Goal: Task Accomplishment & Management: Manage account settings

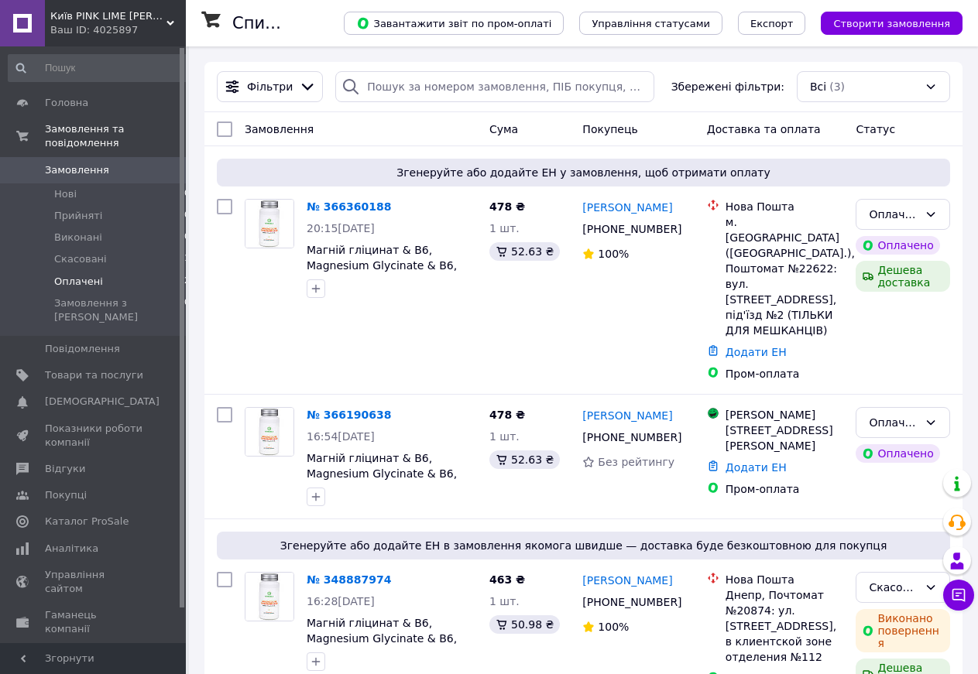
click at [78, 275] on span "Оплачені" at bounding box center [78, 282] width 49 height 14
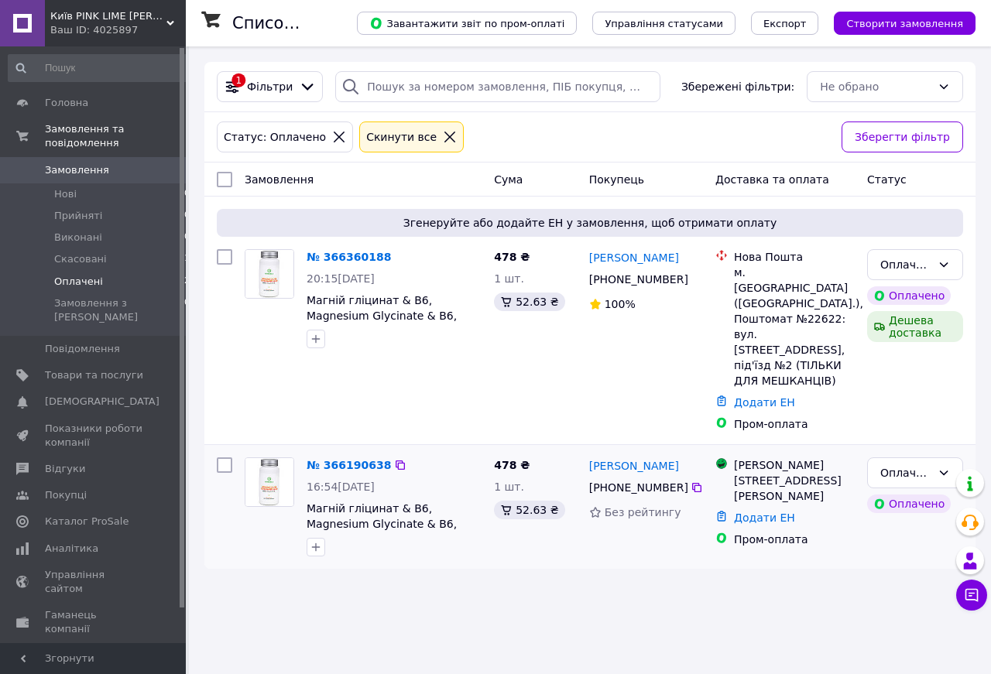
click at [226, 458] on input "checkbox" at bounding box center [224, 465] width 15 height 15
checkbox input "true"
click at [754, 512] on link "Додати ЕН" at bounding box center [764, 518] width 61 height 12
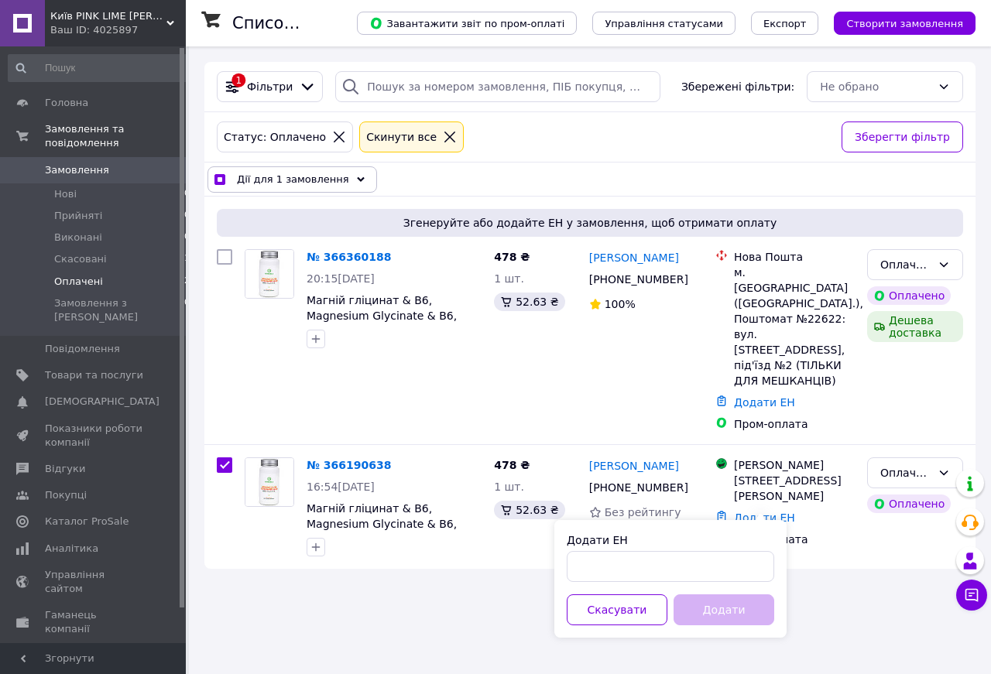
click at [403, 595] on div "Список замовлень Завантажити звіт по пром-оплаті Управління статусами Експорт С…" at bounding box center [590, 337] width 802 height 674
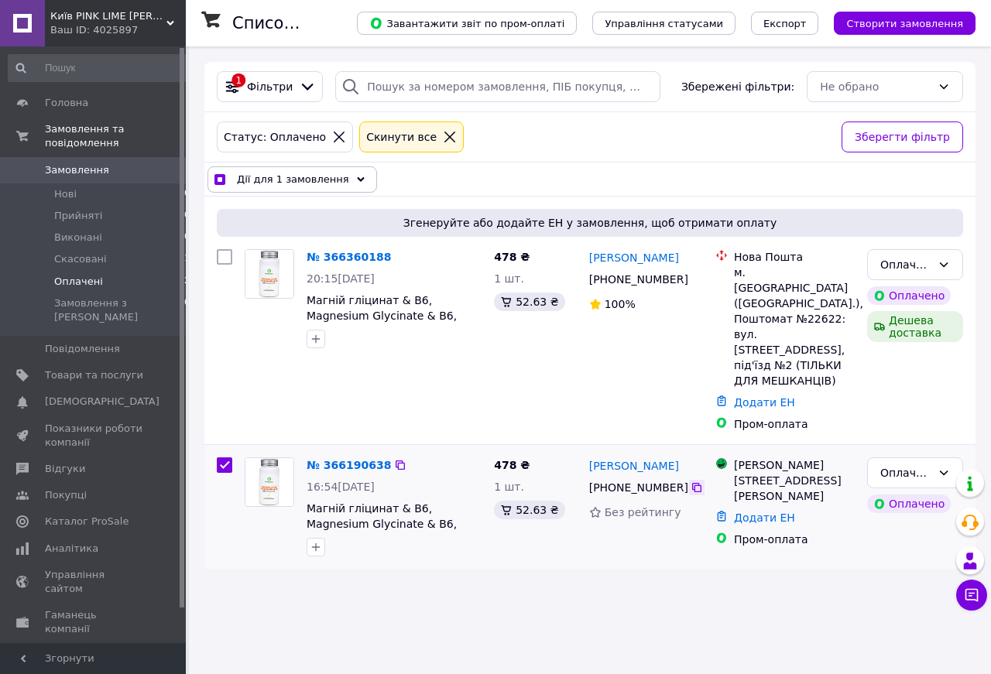
click at [692, 482] on icon at bounding box center [697, 488] width 12 height 12
checkbox input "true"
click at [612, 458] on link "[PERSON_NAME]" at bounding box center [634, 465] width 90 height 15
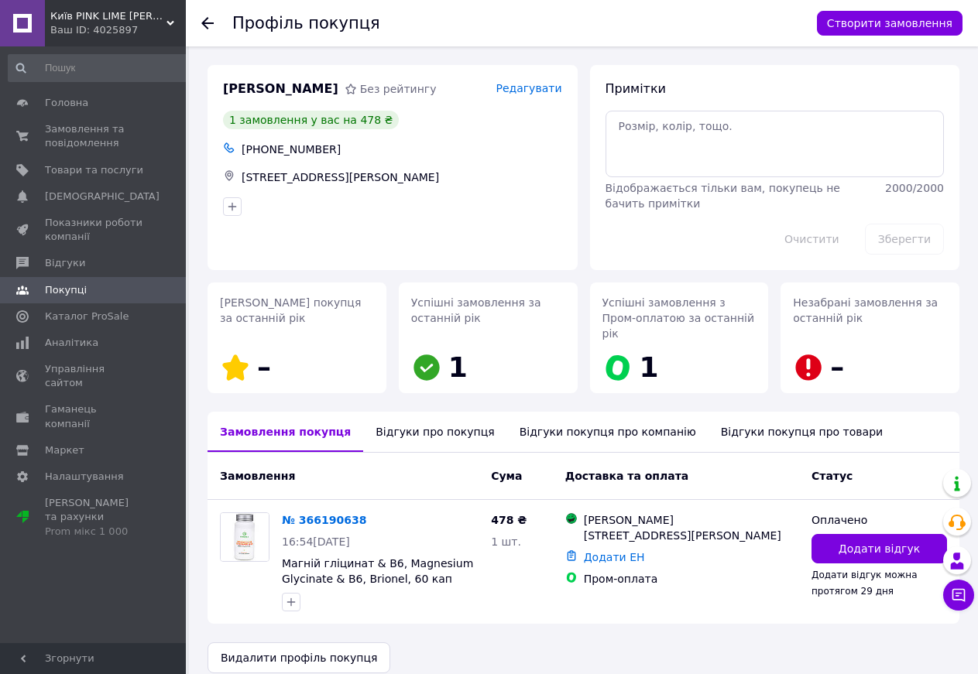
scroll to position [2, 0]
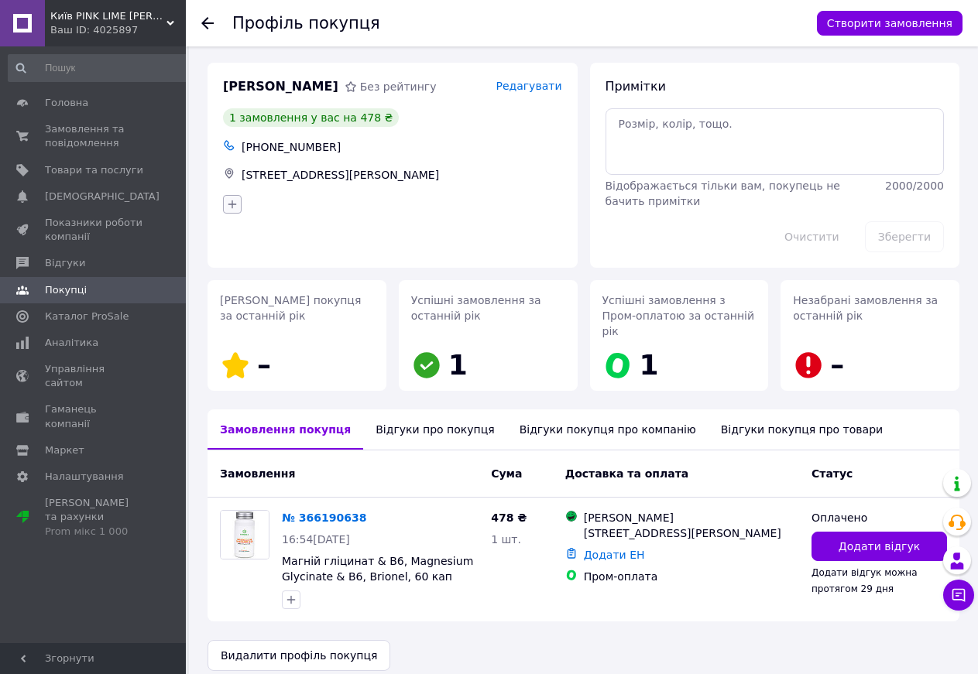
click at [230, 206] on icon "button" at bounding box center [232, 204] width 12 height 12
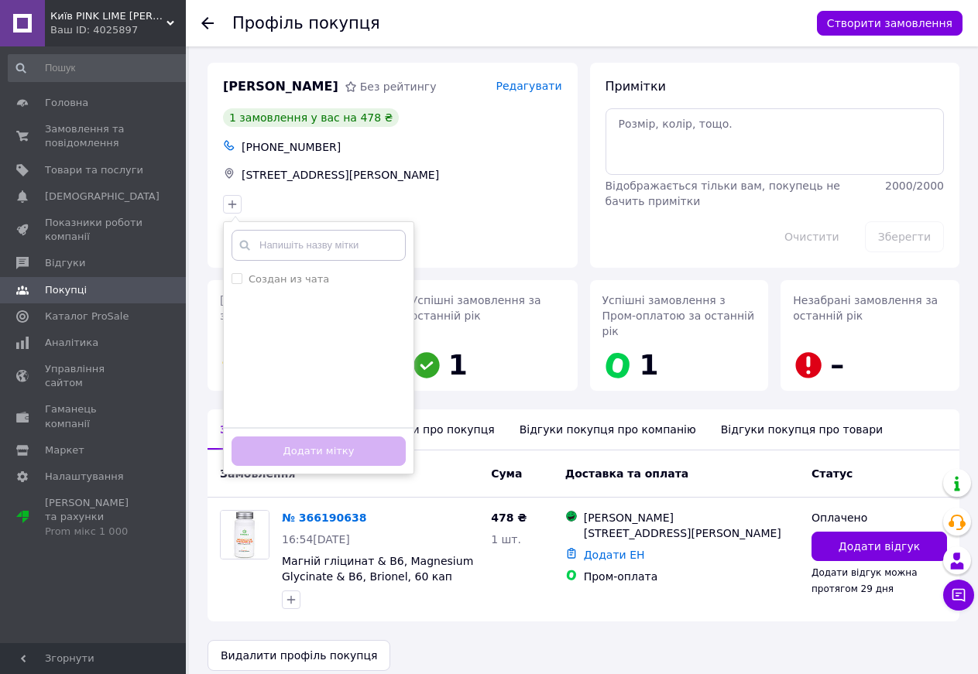
click at [512, 221] on div "[PERSON_NAME] рейтингу Редагувати 1 замовлення у вас на 478 ₴ [PHONE_NUMBER] [S…" at bounding box center [392, 165] width 370 height 205
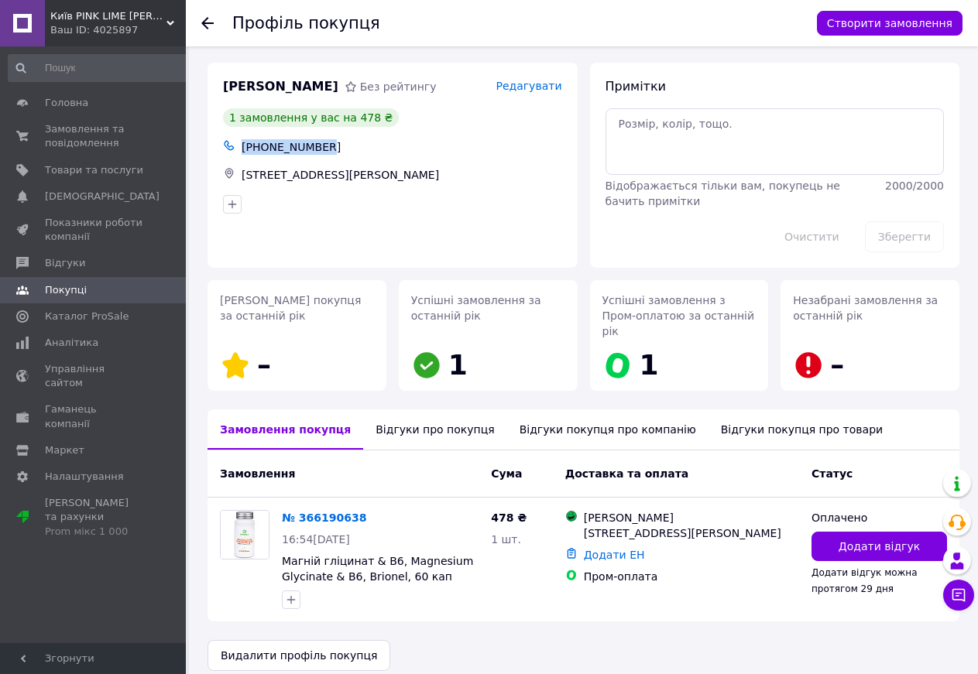
drag, startPoint x: 323, startPoint y: 146, endPoint x: 245, endPoint y: 143, distance: 78.2
click at [245, 143] on div "[PHONE_NUMBER]" at bounding box center [401, 147] width 327 height 22
copy div "[PHONE_NUMBER]"
click at [919, 22] on button "Створити замовлення" at bounding box center [890, 23] width 146 height 25
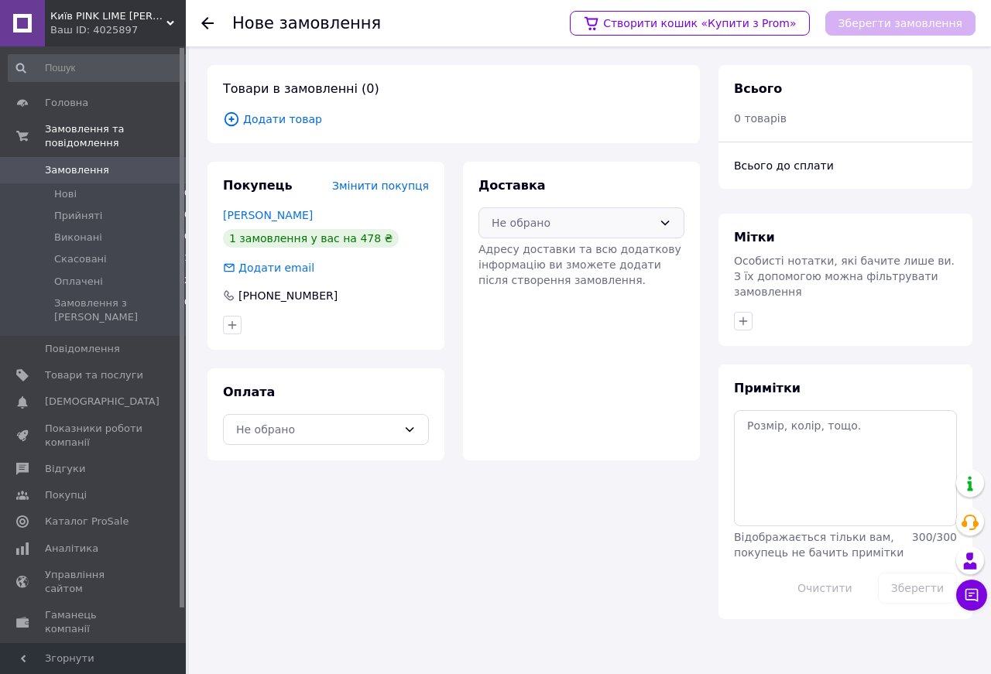
click at [667, 220] on icon at bounding box center [665, 223] width 12 height 12
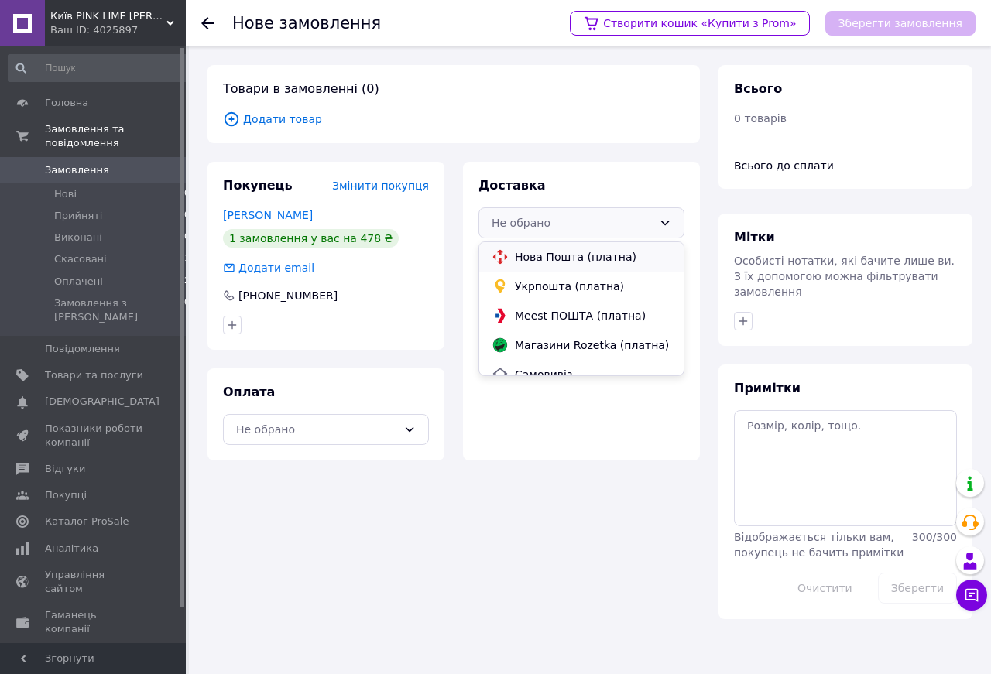
click at [601, 255] on span "Нова Пошта (платна)" at bounding box center [593, 256] width 156 height 15
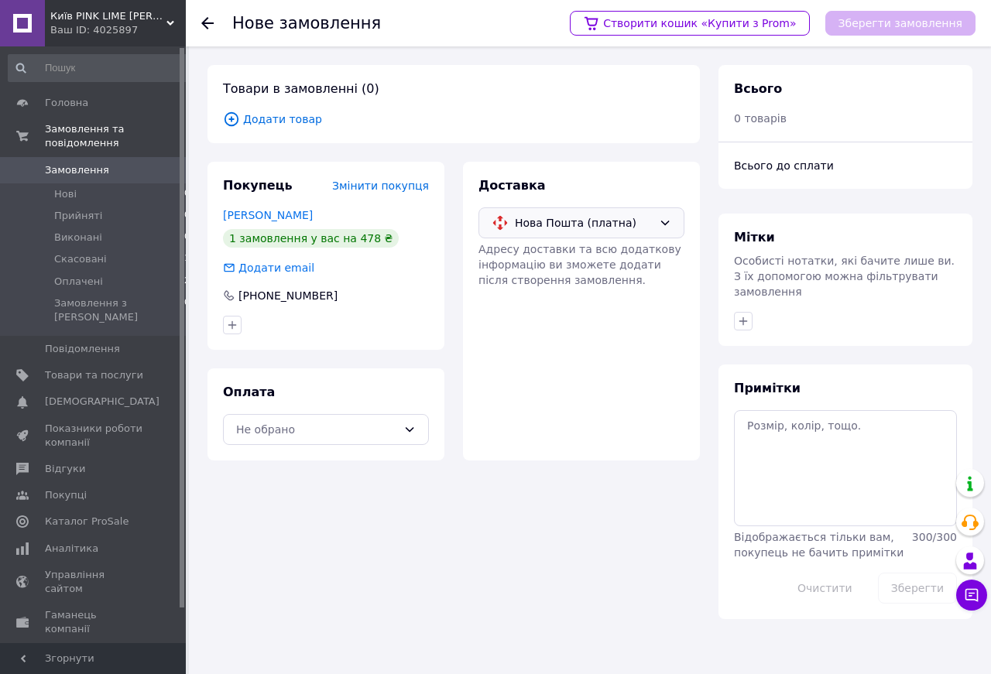
click at [662, 221] on icon at bounding box center [665, 223] width 12 height 12
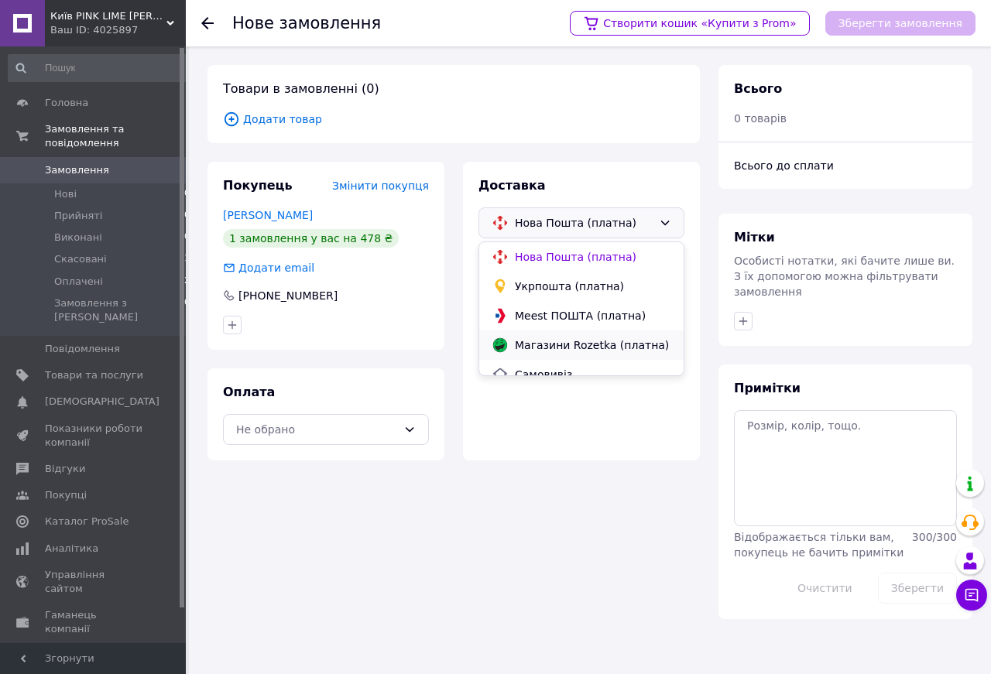
click at [631, 344] on span "Магазини Rozetka (платна)" at bounding box center [593, 345] width 156 height 15
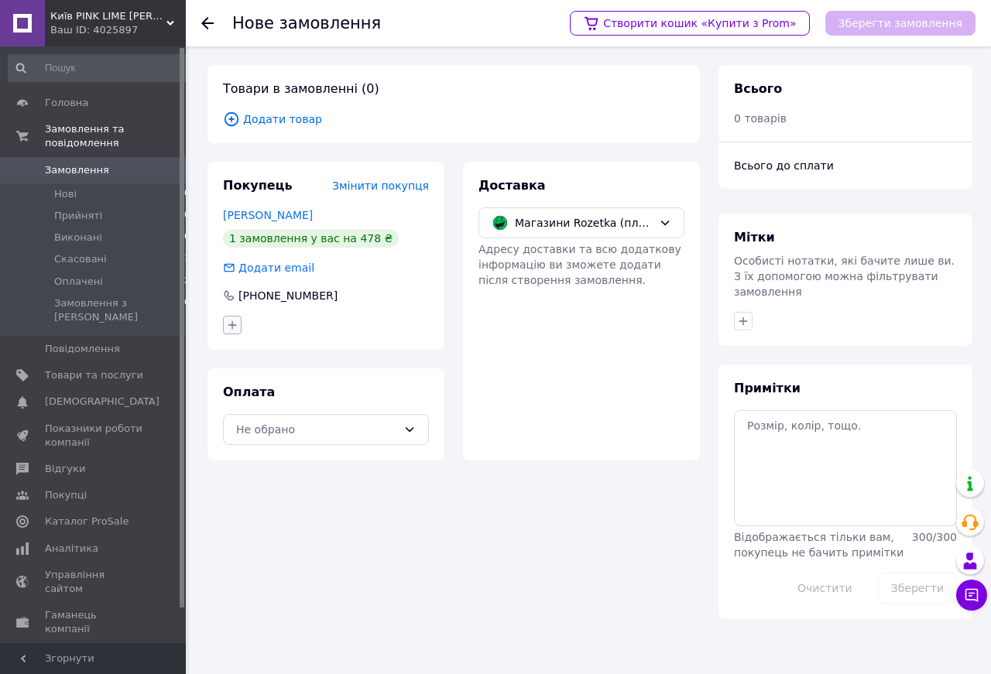
click at [232, 327] on icon "button" at bounding box center [232, 324] width 9 height 9
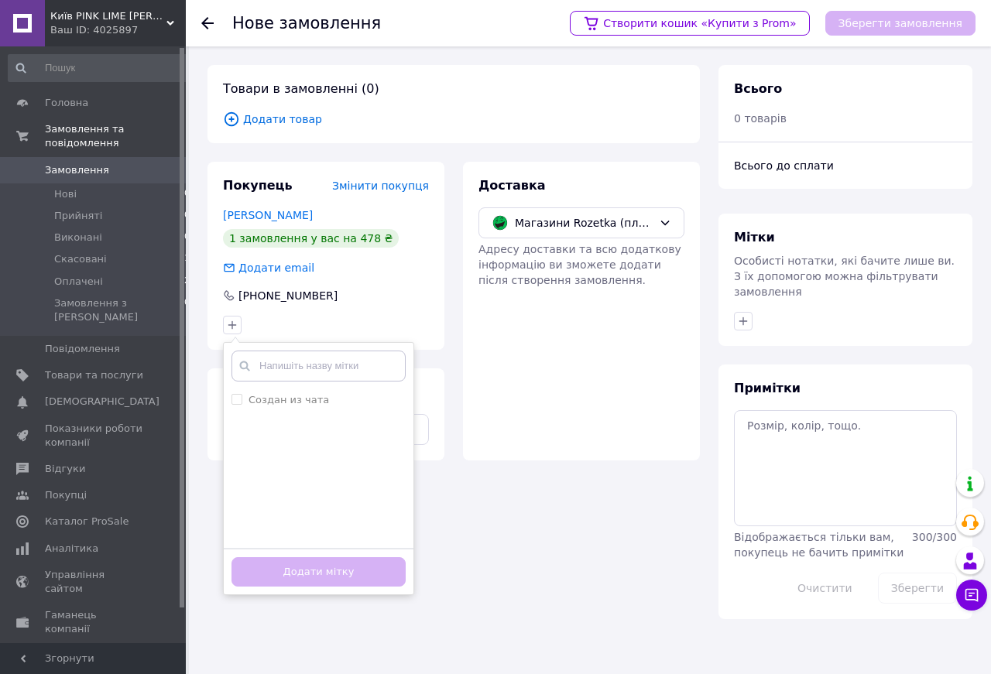
click at [497, 523] on div "Товари в замовленні (0) Додати товар Покупець Змінити покупця Спиридонова Олекс…" at bounding box center [453, 342] width 511 height 554
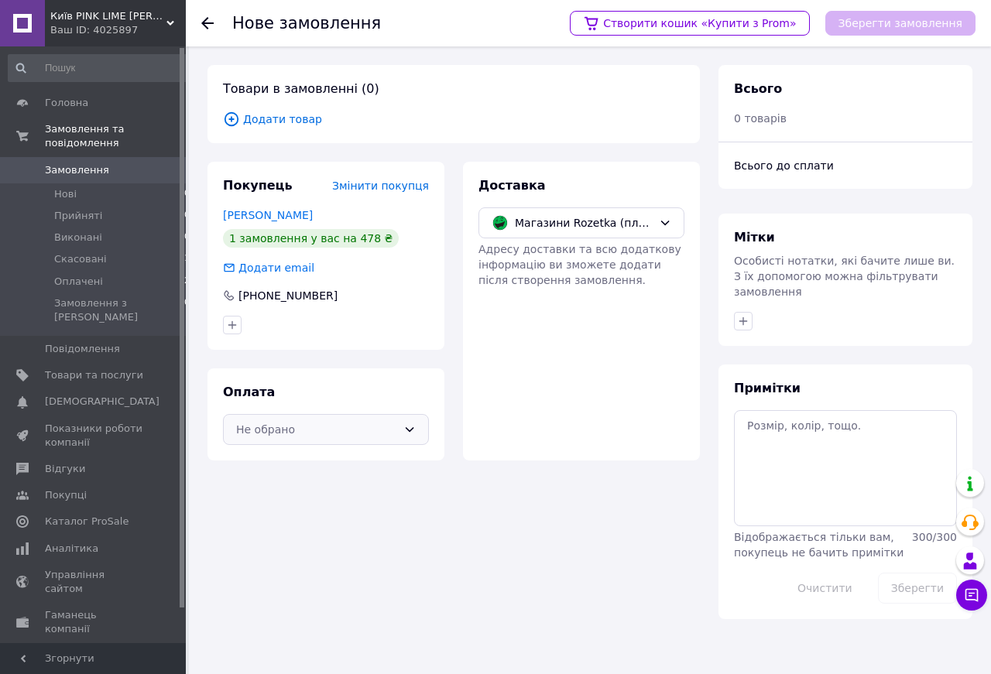
click at [410, 428] on icon at bounding box center [409, 429] width 12 height 12
click at [389, 465] on span "Prom супроводжує покупку" at bounding box center [382, 463] width 68 height 13
